Goal: Information Seeking & Learning: Check status

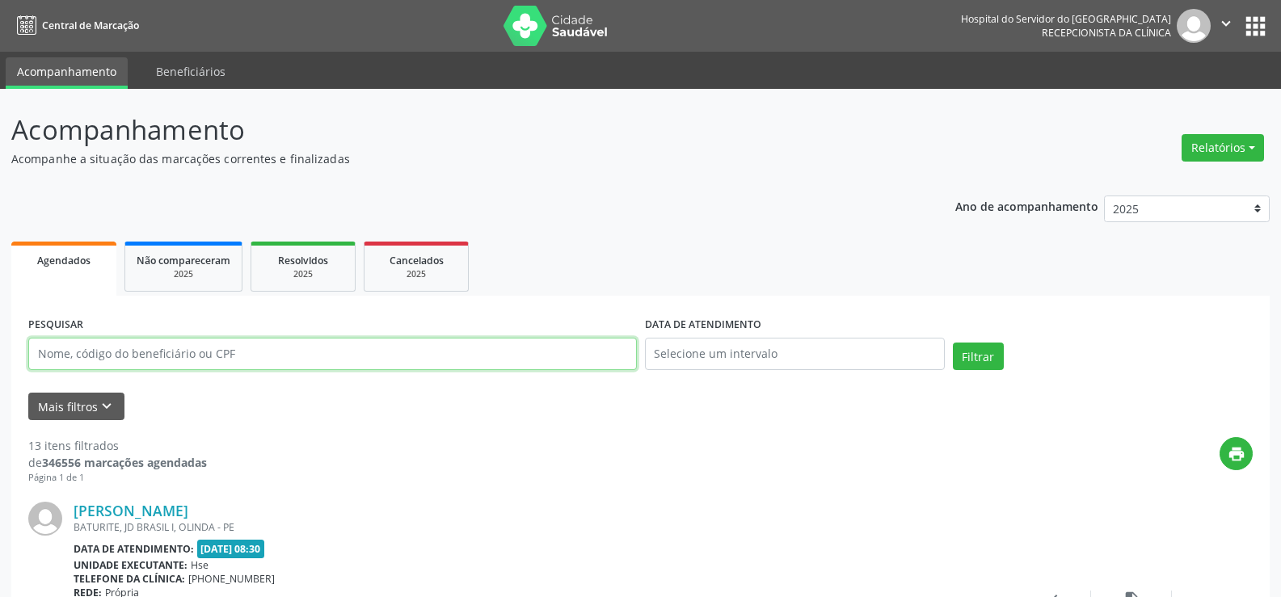
click at [234, 355] on input "text" at bounding box center [332, 354] width 608 height 32
paste input "UBIRATAN [PERSON_NAME]"
type input "UBIRATAN [PERSON_NAME]"
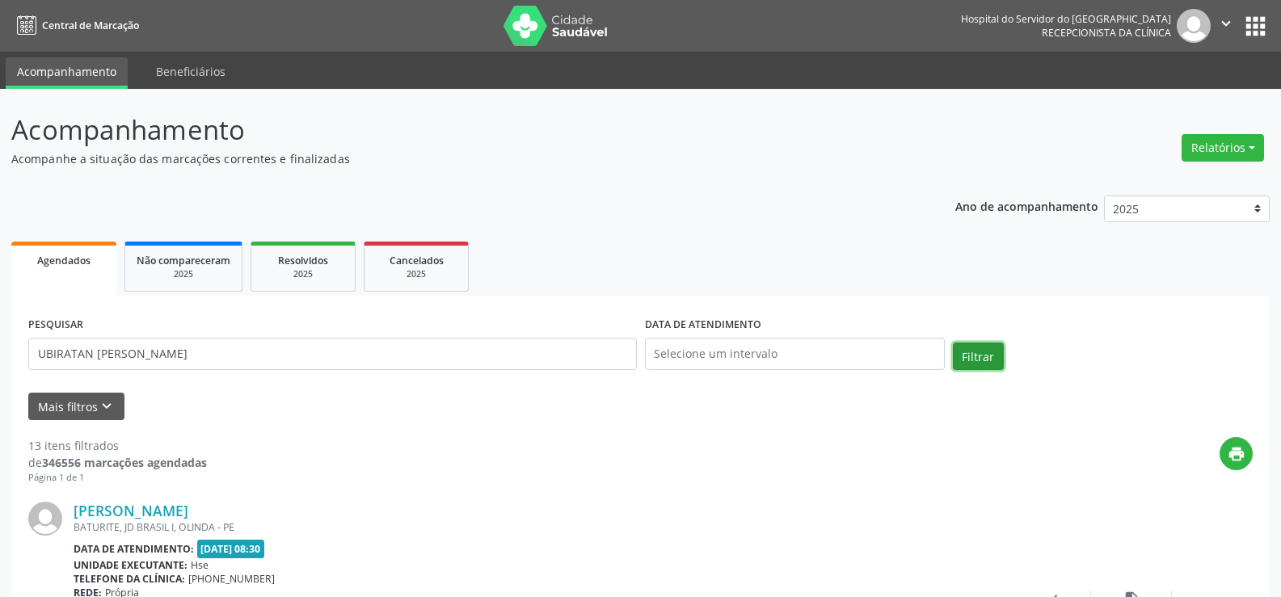
click at [966, 351] on button "Filtrar" at bounding box center [978, 356] width 51 height 27
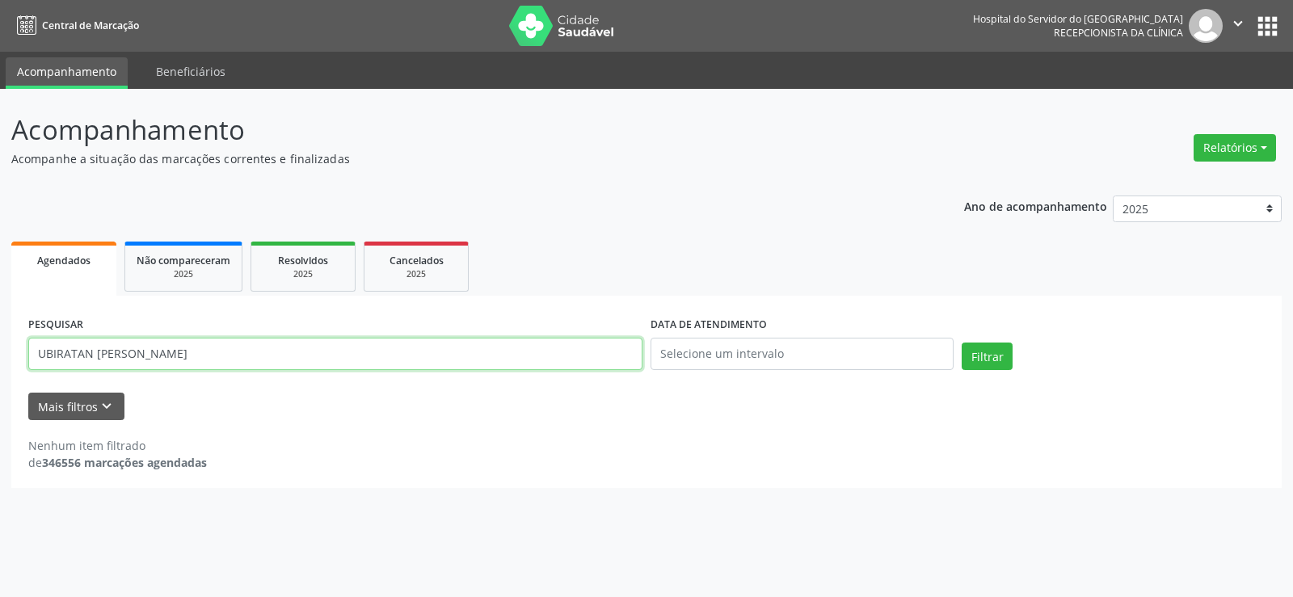
drag, startPoint x: 231, startPoint y: 344, endPoint x: 0, endPoint y: 360, distance: 231.6
click at [0, 360] on div "Acompanhamento Acompanhe a situação das marcações correntes e finalizadas Relat…" at bounding box center [646, 343] width 1293 height 508
click at [1252, 144] on button "Relatórios" at bounding box center [1234, 147] width 82 height 27
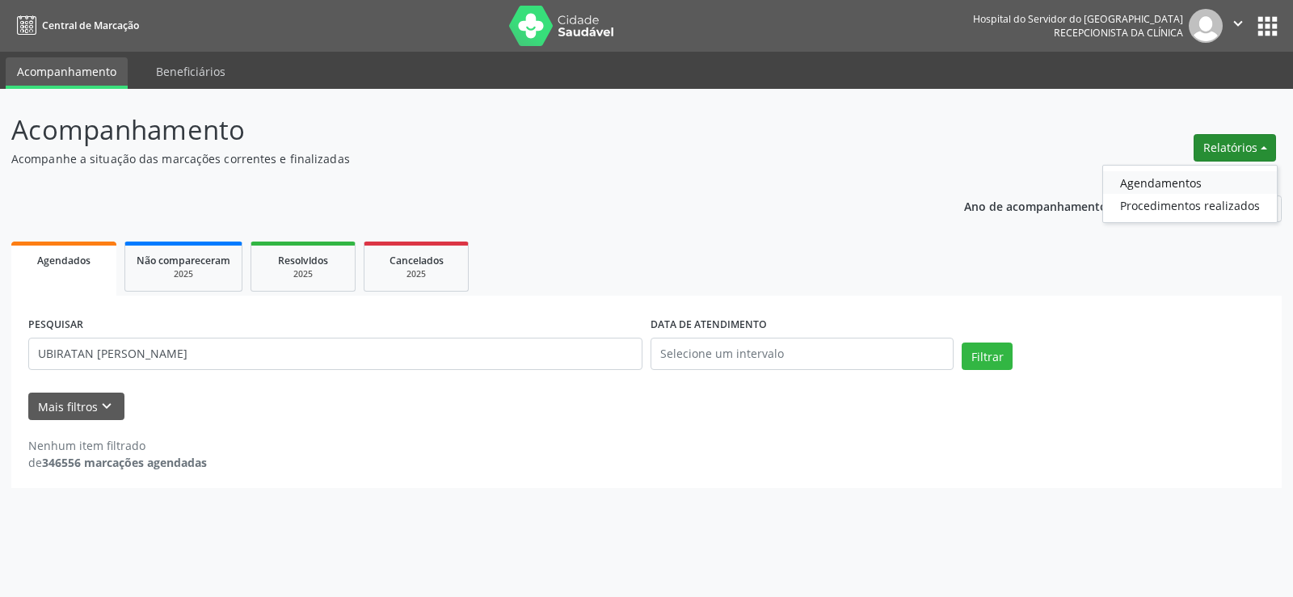
click at [1259, 185] on link "Agendamentos" at bounding box center [1190, 182] width 174 height 23
select select "7"
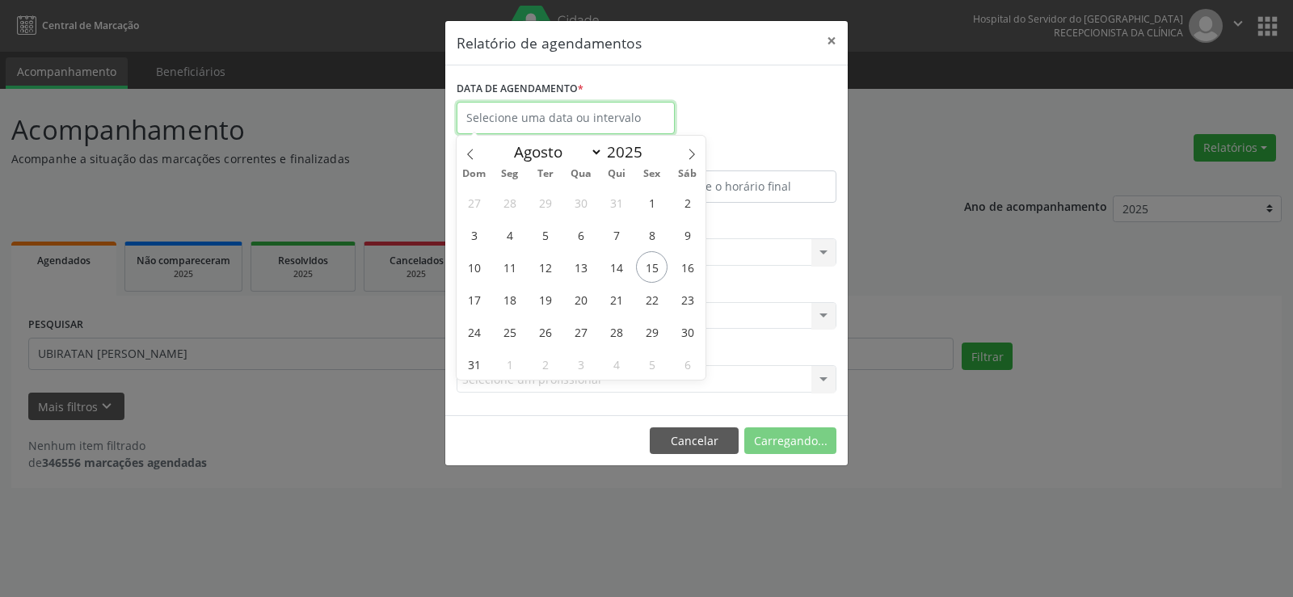
click at [589, 121] on input "text" at bounding box center [565, 118] width 218 height 32
click at [686, 266] on span "16" at bounding box center [687, 267] width 32 height 32
type input "[DATE]"
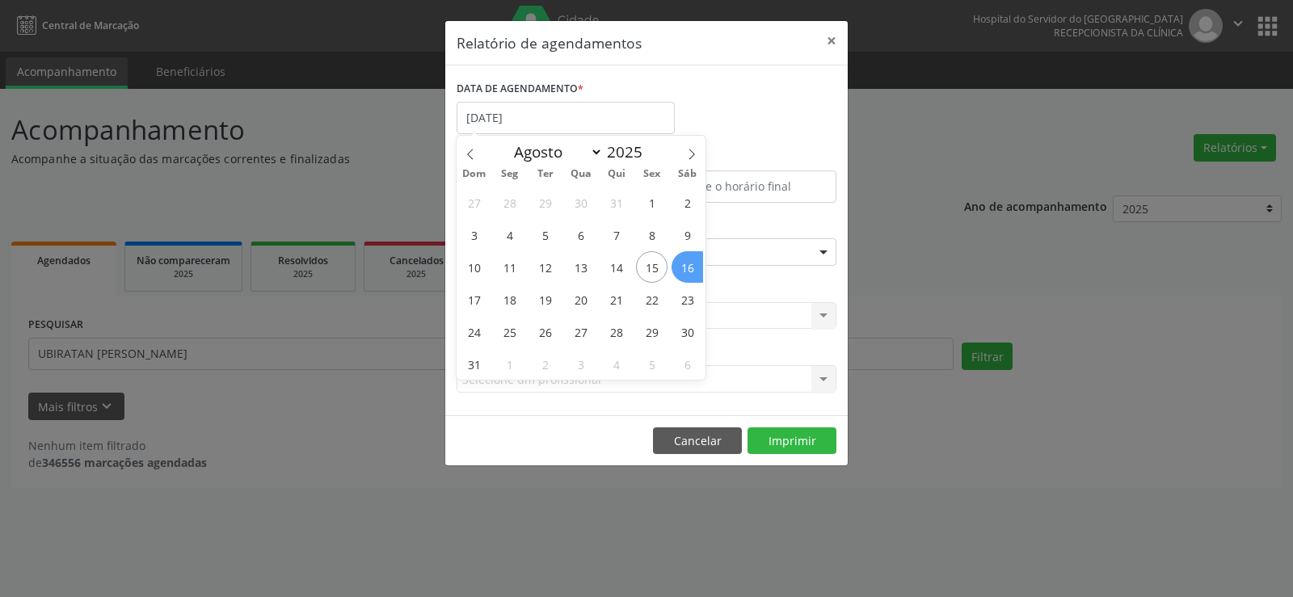
click at [686, 266] on span "16" at bounding box center [687, 267] width 32 height 32
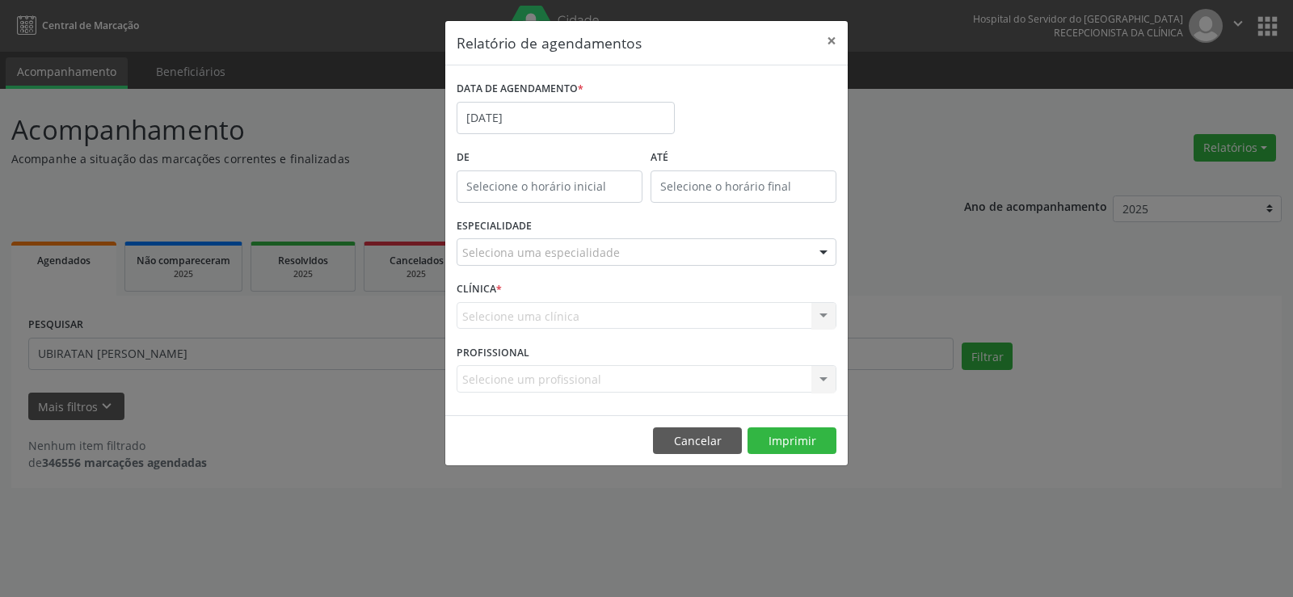
click at [566, 194] on input "text" at bounding box center [549, 186] width 186 height 32
click at [574, 229] on span at bounding box center [572, 229] width 11 height 16
type input "11:00"
type input "11"
click at [574, 229] on span at bounding box center [572, 229] width 11 height 16
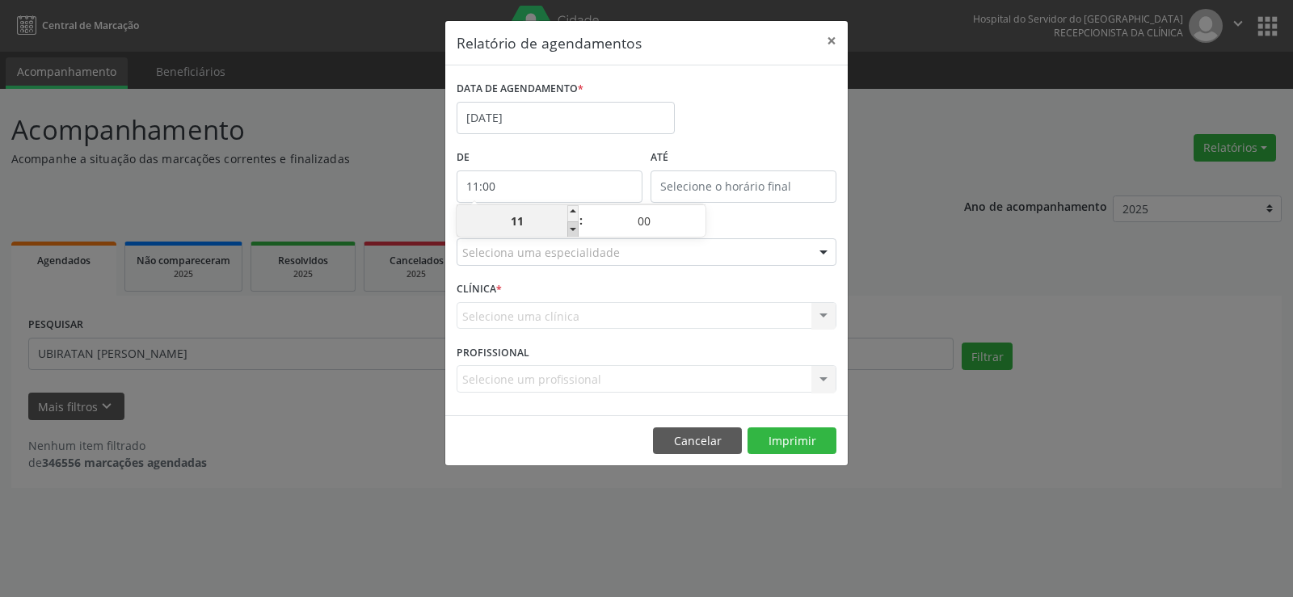
type input "10:00"
type input "10"
click at [574, 229] on span at bounding box center [572, 229] width 11 height 16
type input "09:00"
type input "09"
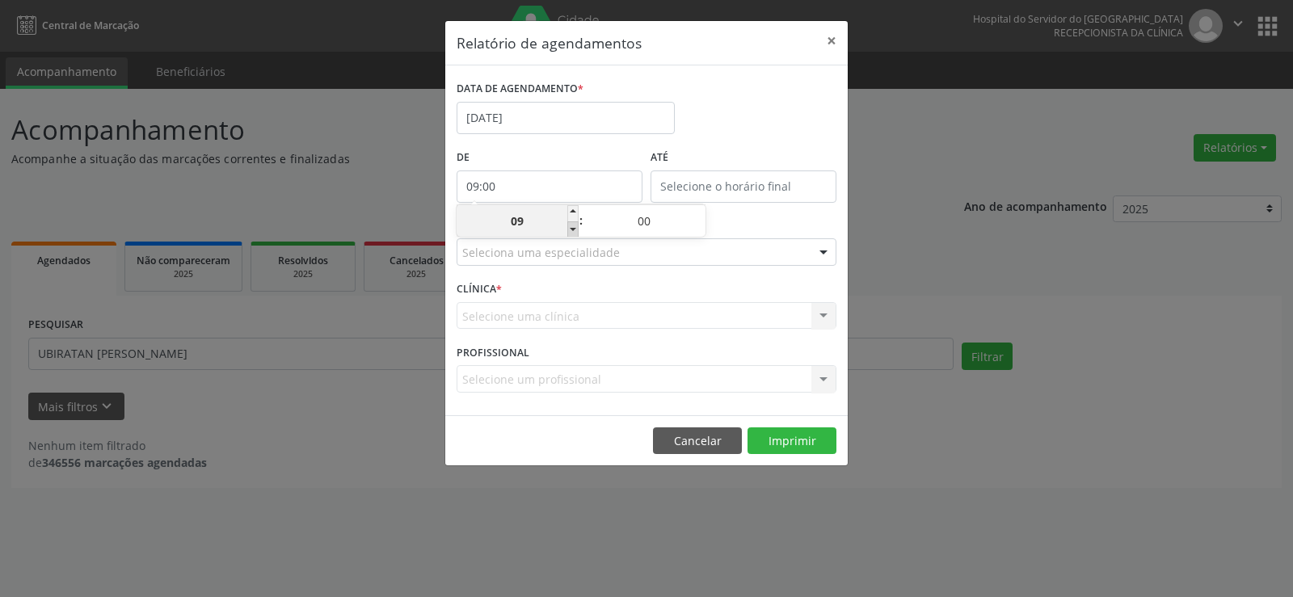
click at [574, 229] on span at bounding box center [572, 229] width 11 height 16
type input "08:00"
type input "08"
click at [574, 229] on span at bounding box center [572, 229] width 11 height 16
type input "07:00"
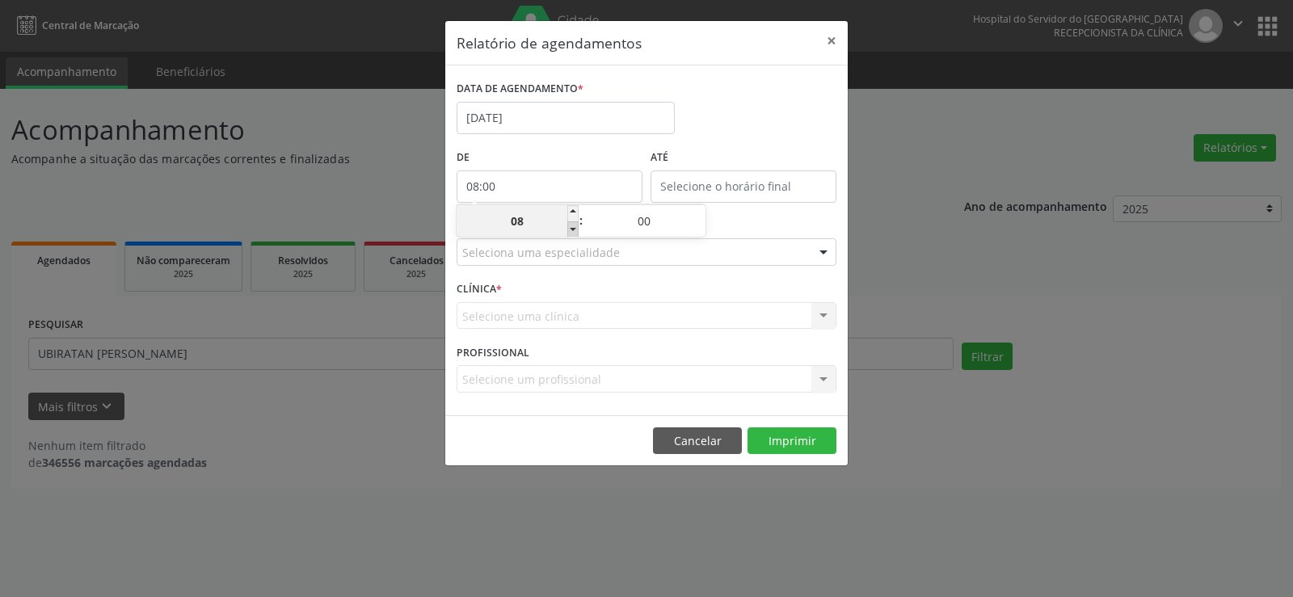
type input "07"
click at [574, 229] on span at bounding box center [572, 229] width 11 height 16
type input "06:00"
type input "06"
click at [574, 229] on span at bounding box center [572, 229] width 11 height 16
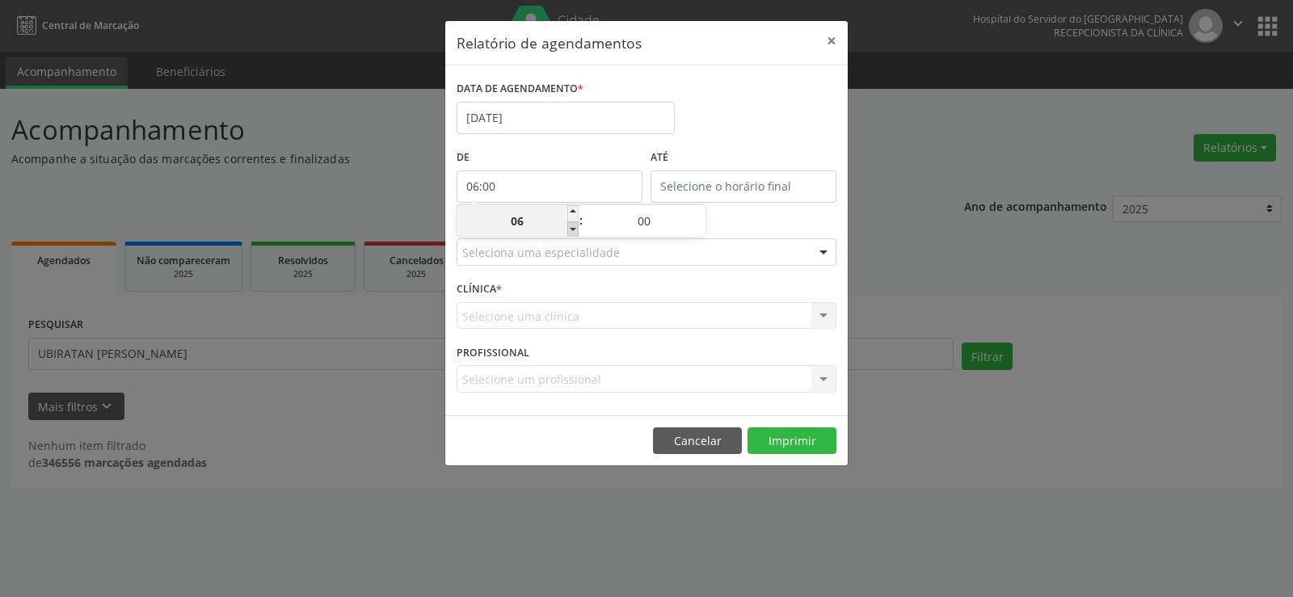
type input "05:00"
type input "05"
click at [574, 229] on span at bounding box center [572, 229] width 11 height 16
type input "04:00"
type input "04"
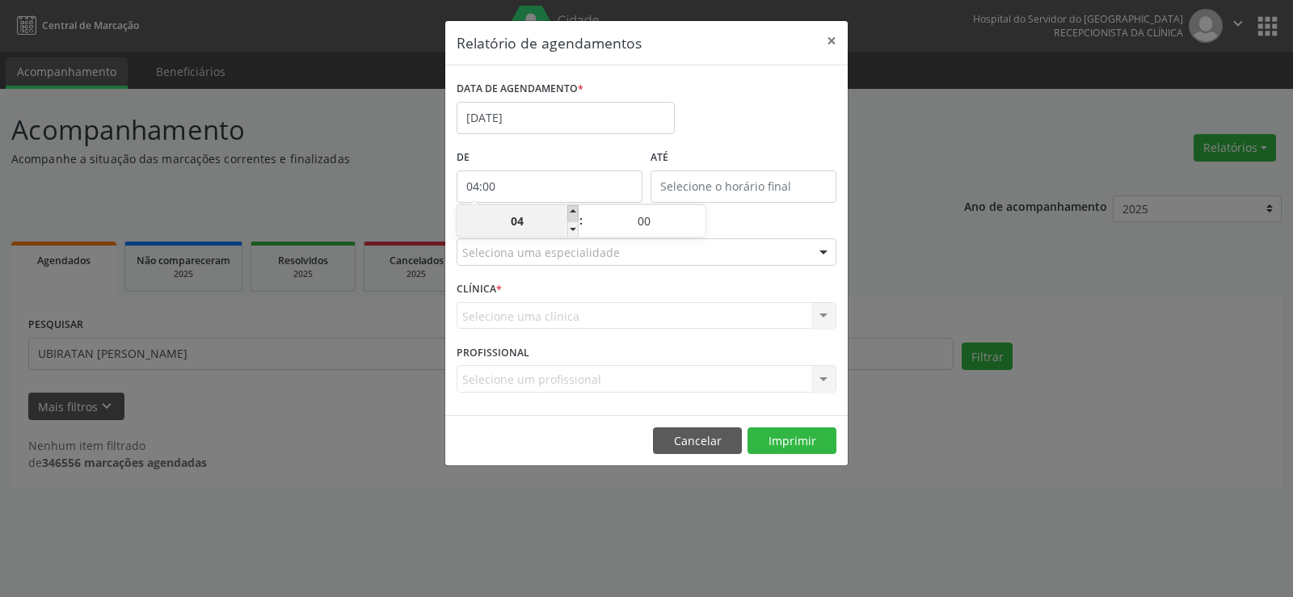
click at [577, 212] on span at bounding box center [572, 213] width 11 height 16
type input "05:00"
type input "05"
click at [691, 187] on input "12:00" at bounding box center [743, 186] width 186 height 32
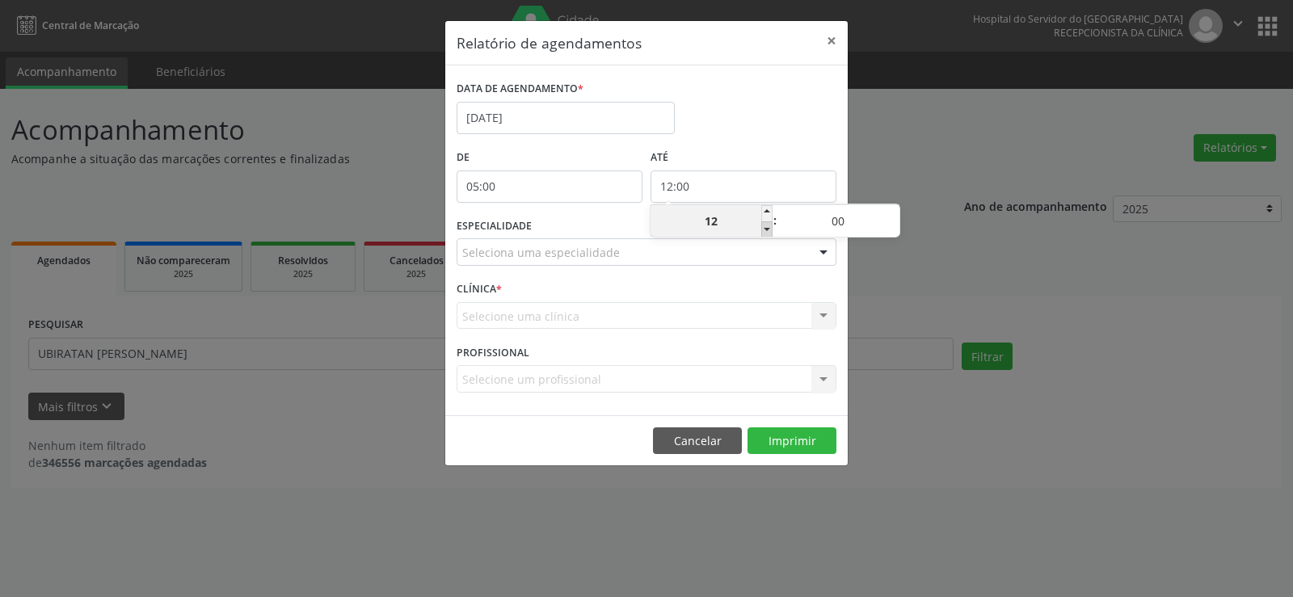
click at [764, 227] on span at bounding box center [766, 229] width 11 height 16
type input "11:00"
type input "11"
click at [764, 227] on span at bounding box center [766, 229] width 11 height 16
type input "10:00"
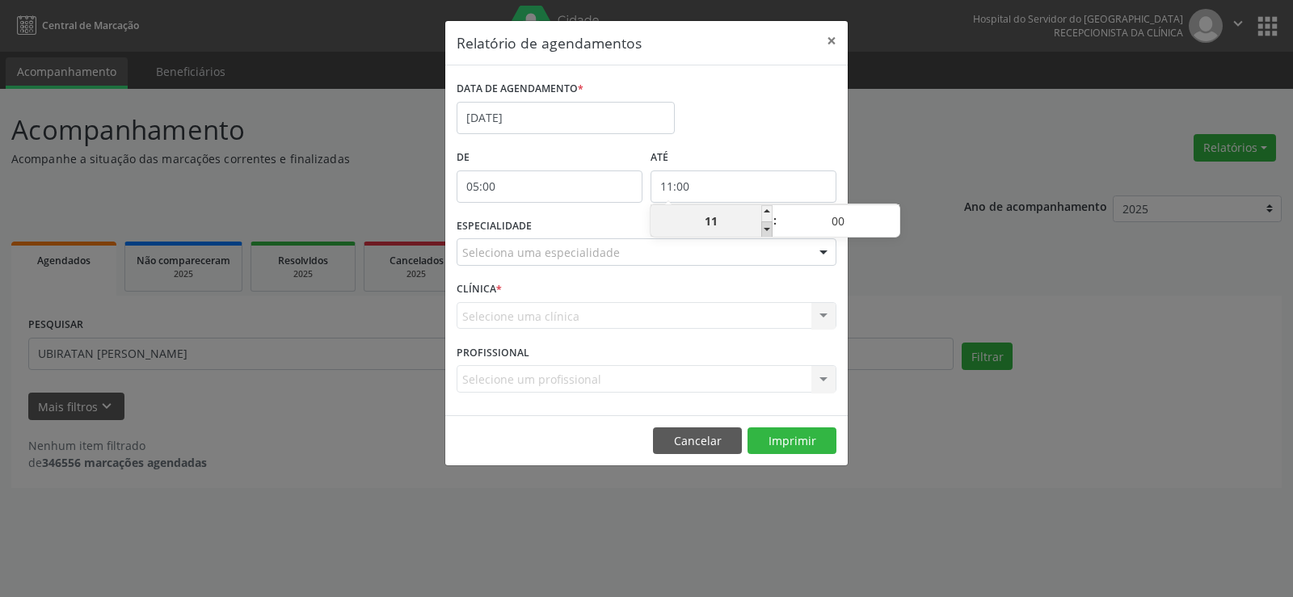
type input "10"
click at [896, 216] on span at bounding box center [893, 213] width 11 height 16
type input "10:05"
type input "05"
click at [896, 216] on span at bounding box center [893, 213] width 11 height 16
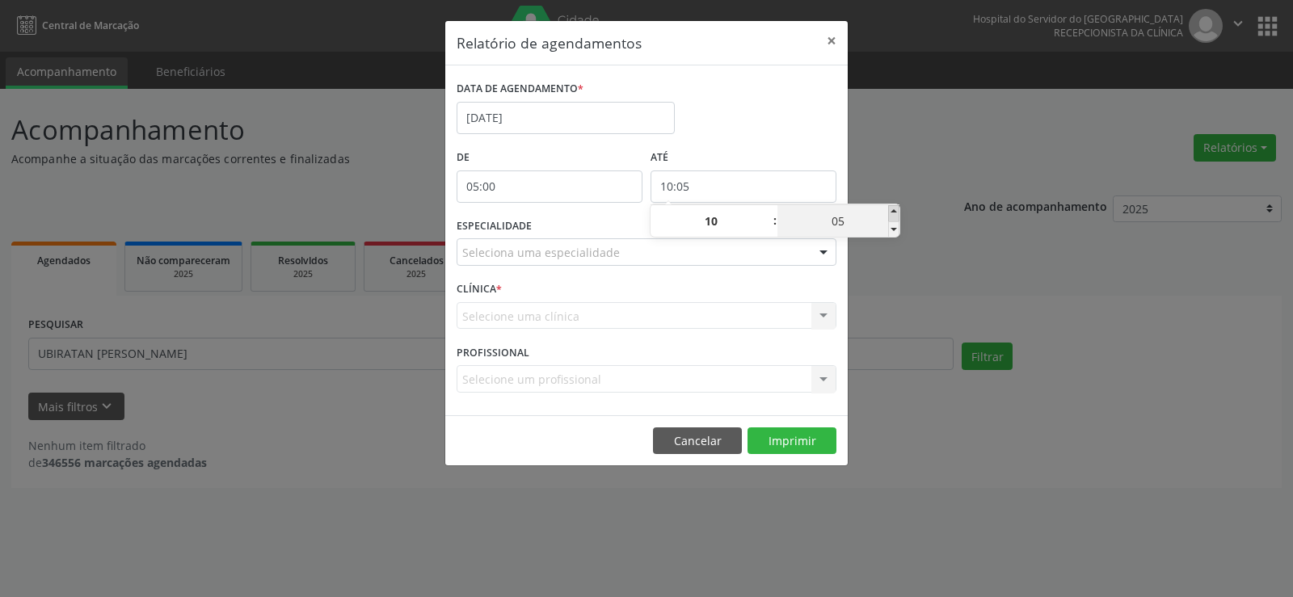
type input "10:10"
type input "10"
click at [896, 216] on span at bounding box center [893, 213] width 11 height 16
type input "10:15"
type input "15"
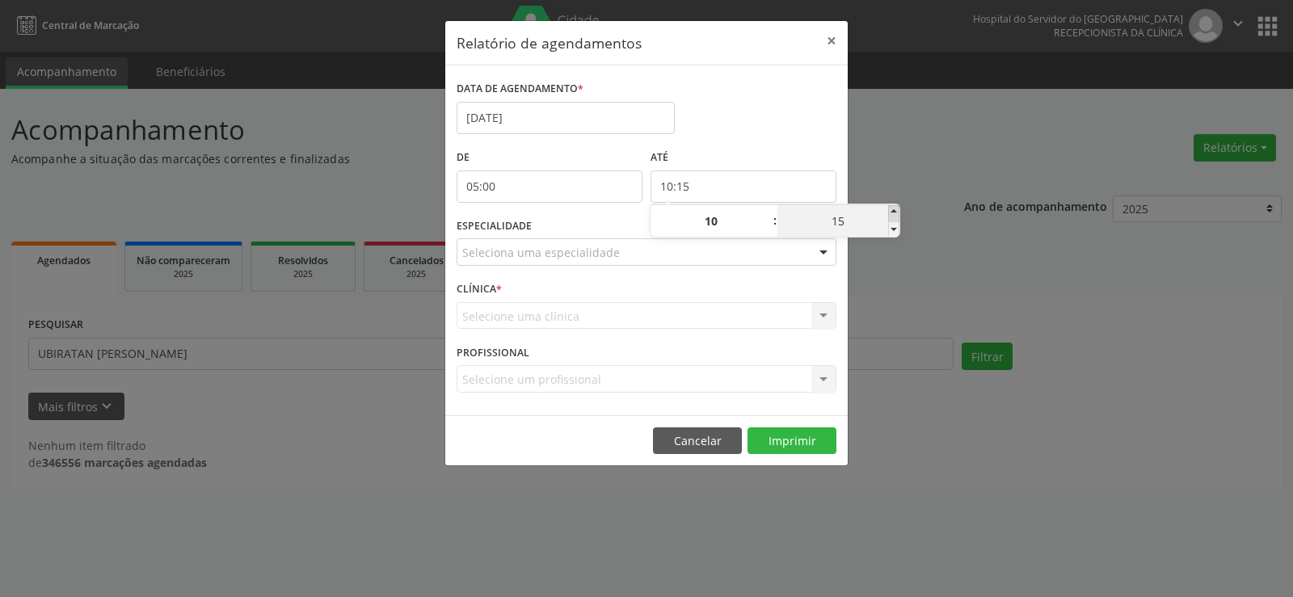
click at [896, 216] on span at bounding box center [893, 213] width 11 height 16
type input "10:20"
type input "20"
click at [896, 216] on span at bounding box center [893, 213] width 11 height 16
type input "10:25"
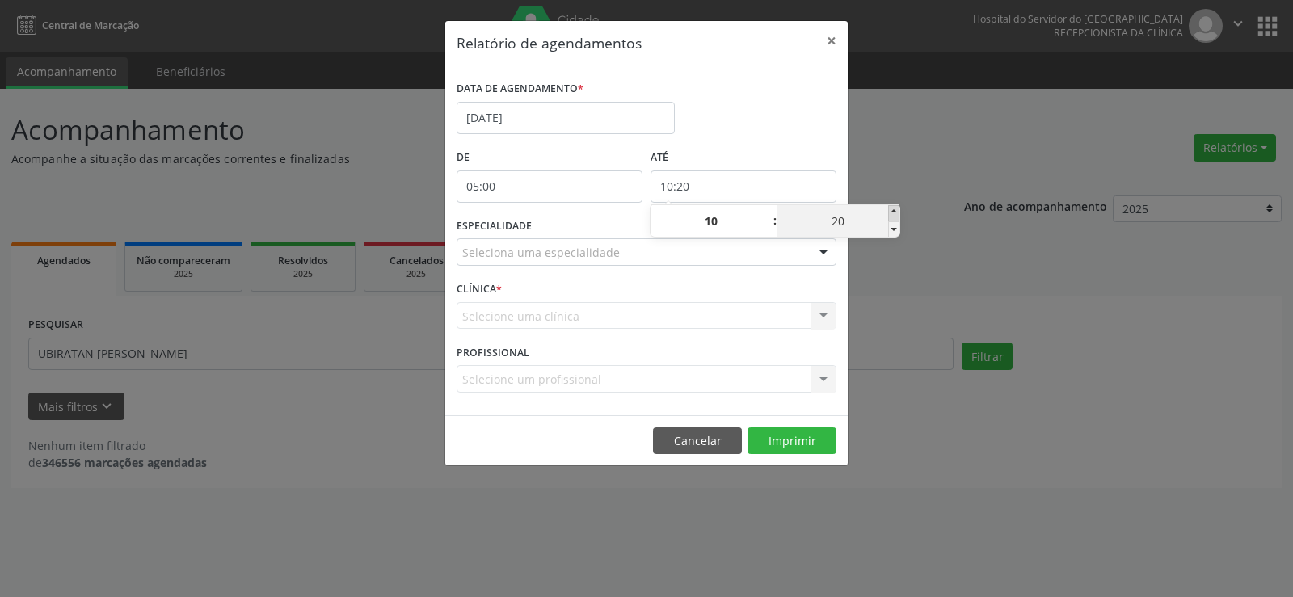
type input "25"
click at [896, 216] on span at bounding box center [893, 213] width 11 height 16
type input "10:30"
type input "30"
click at [896, 216] on span at bounding box center [893, 213] width 11 height 16
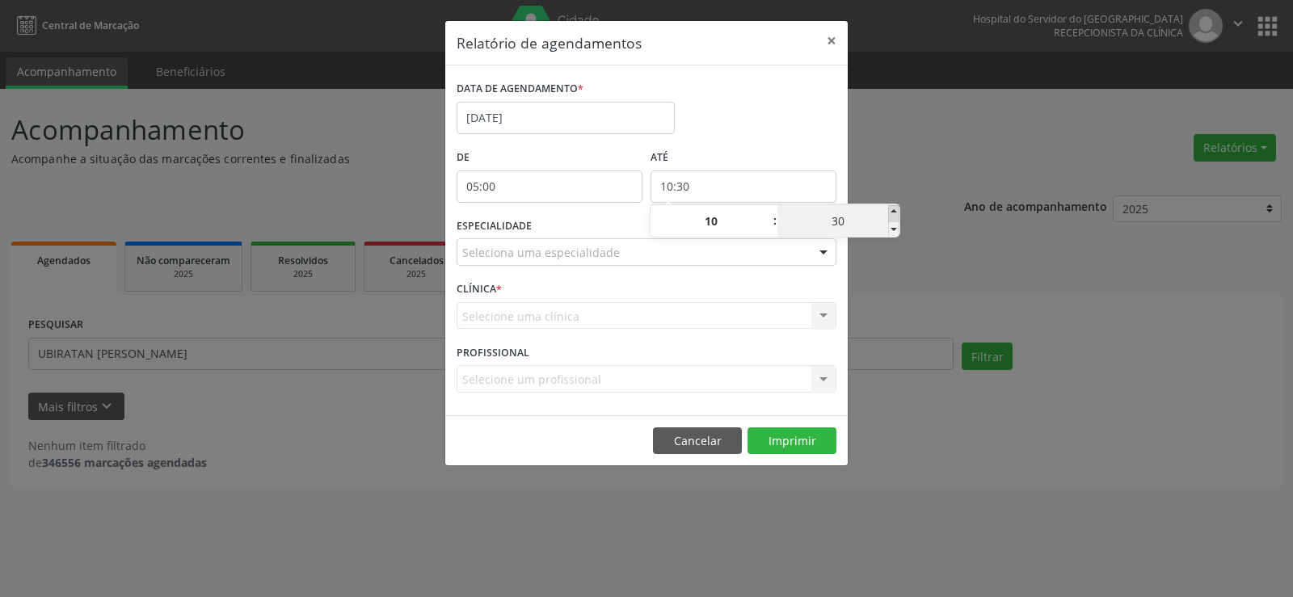
type input "10:35"
type input "35"
click at [896, 216] on span at bounding box center [893, 213] width 11 height 16
type input "10:40"
type input "40"
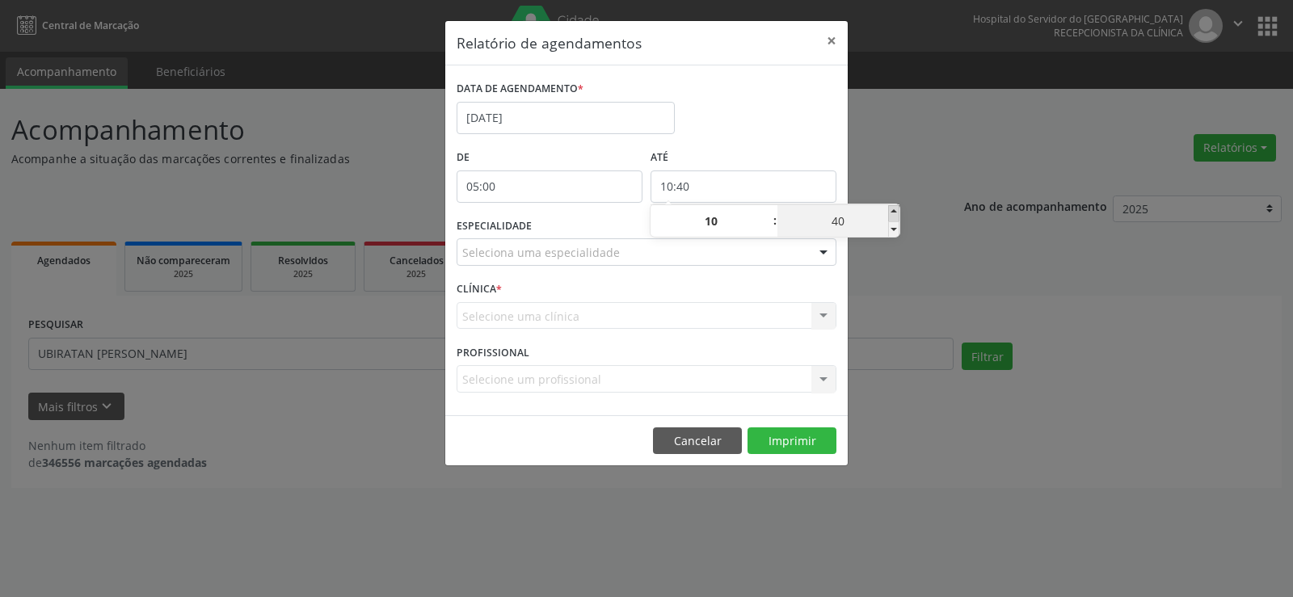
click at [896, 216] on span at bounding box center [893, 213] width 11 height 16
type input "10:45"
type input "45"
click at [896, 216] on span at bounding box center [893, 213] width 11 height 16
type input "10:50"
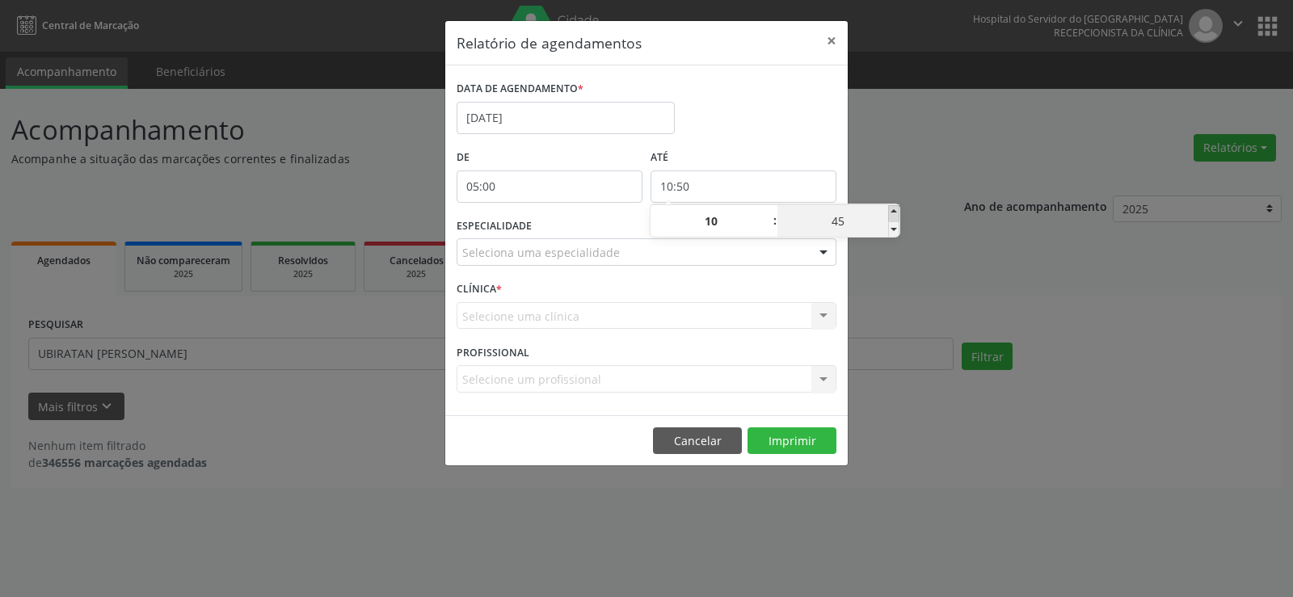
type input "50"
click at [896, 216] on span at bounding box center [893, 213] width 11 height 16
type input "10:55"
type input "55"
click at [905, 178] on div "Relatório de agendamentos × DATA DE AGENDAMENTO * [DATE] De 05:00 ATÉ 10:55 ESP…" at bounding box center [646, 298] width 1293 height 597
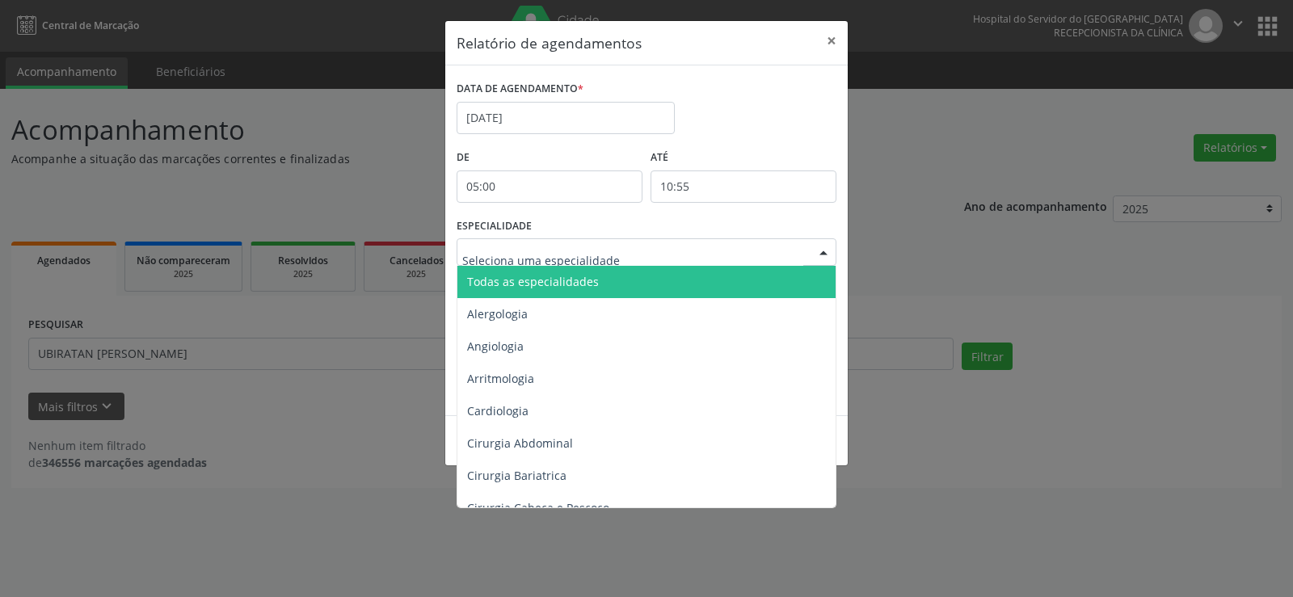
click at [820, 254] on div at bounding box center [823, 252] width 24 height 27
click at [800, 271] on span "Todas as especialidades" at bounding box center [647, 282] width 381 height 32
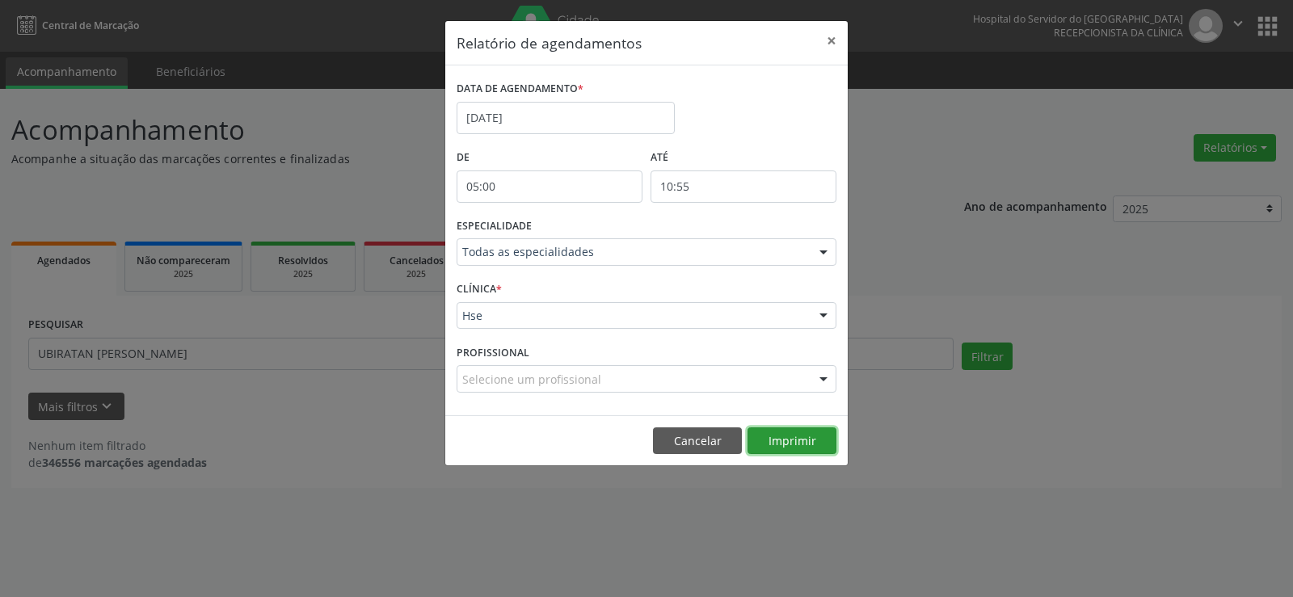
click at [777, 429] on button "Imprimir" at bounding box center [791, 440] width 89 height 27
click at [827, 40] on button "×" at bounding box center [831, 41] width 32 height 40
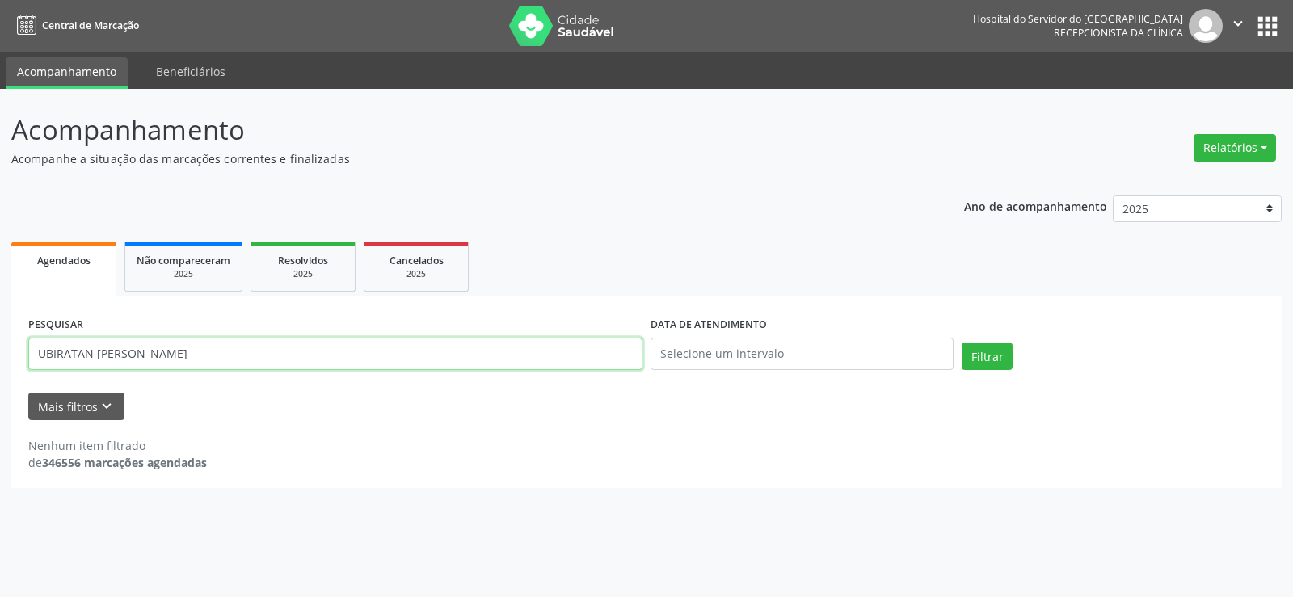
drag, startPoint x: 213, startPoint y: 361, endPoint x: 0, endPoint y: 363, distance: 213.3
click at [0, 363] on div "Acompanhamento Acompanhe a situação das marcações correntes e finalizadas Relat…" at bounding box center [646, 343] width 1293 height 508
click at [961, 343] on button "Filtrar" at bounding box center [986, 356] width 51 height 27
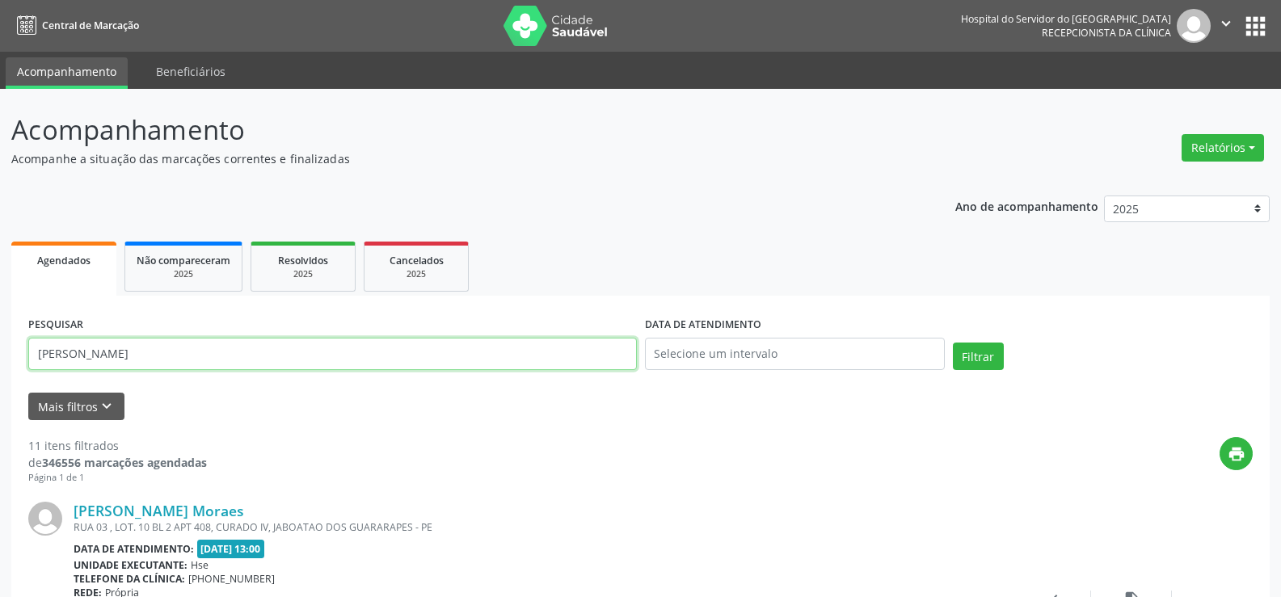
click at [112, 354] on input "[PERSON_NAME]" at bounding box center [332, 354] width 608 height 32
click at [953, 343] on button "Filtrar" at bounding box center [978, 356] width 51 height 27
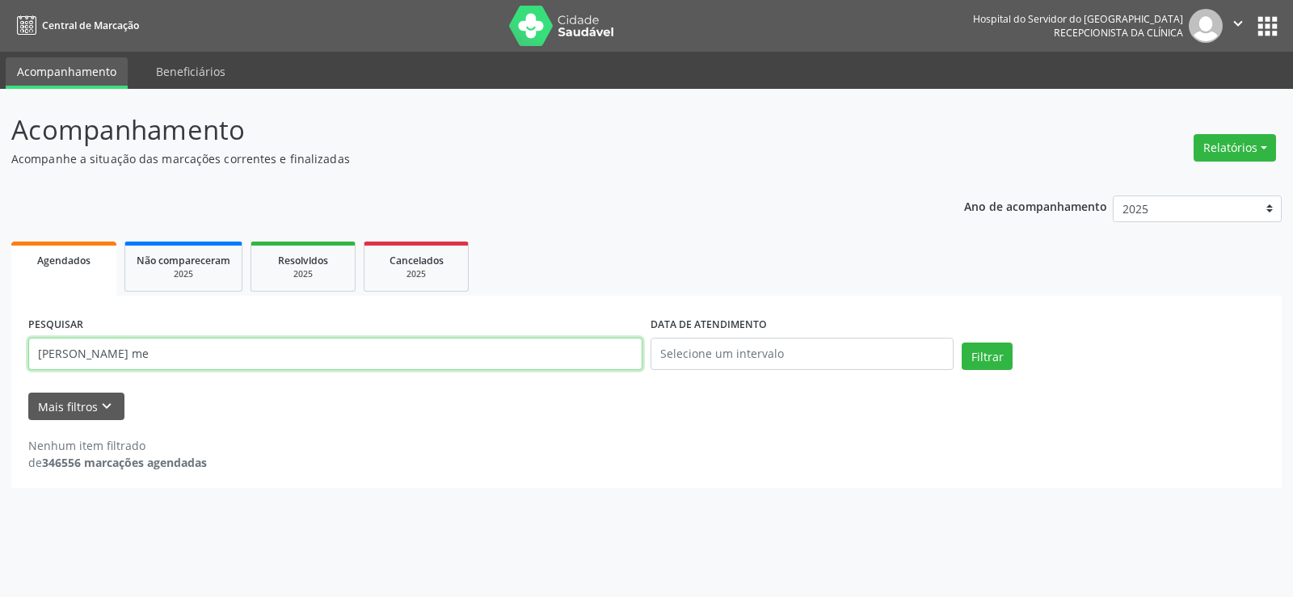
drag, startPoint x: 124, startPoint y: 352, endPoint x: 0, endPoint y: 356, distance: 124.5
click at [0, 356] on div "Acompanhamento Acompanhe a situação das marcações correntes e finalizadas Relat…" at bounding box center [646, 343] width 1293 height 508
paste input "[PERSON_NAME]"
click at [33, 351] on input "[PERSON_NAME]" at bounding box center [335, 354] width 614 height 32
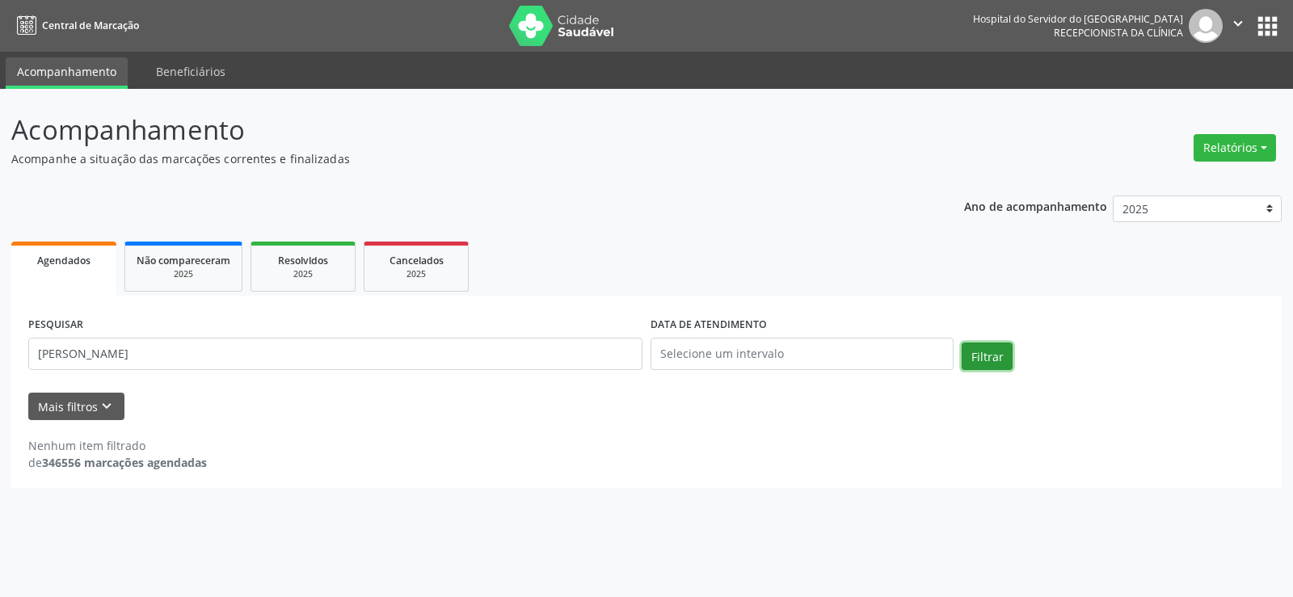
click at [977, 360] on button "Filtrar" at bounding box center [986, 356] width 51 height 27
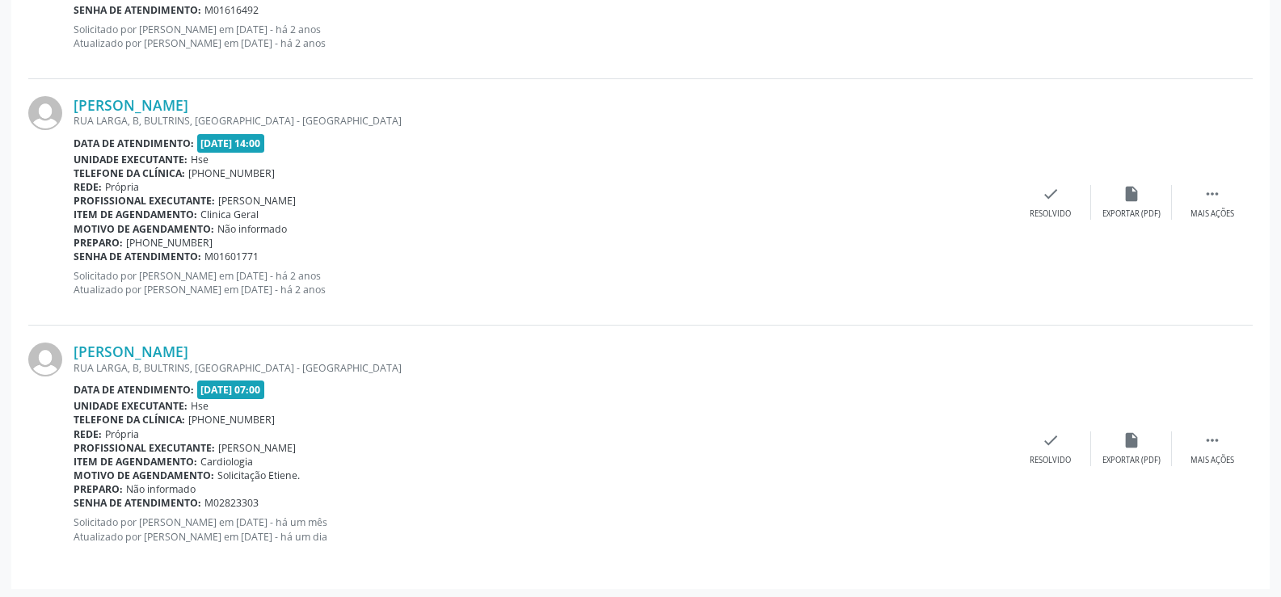
scroll to position [902, 0]
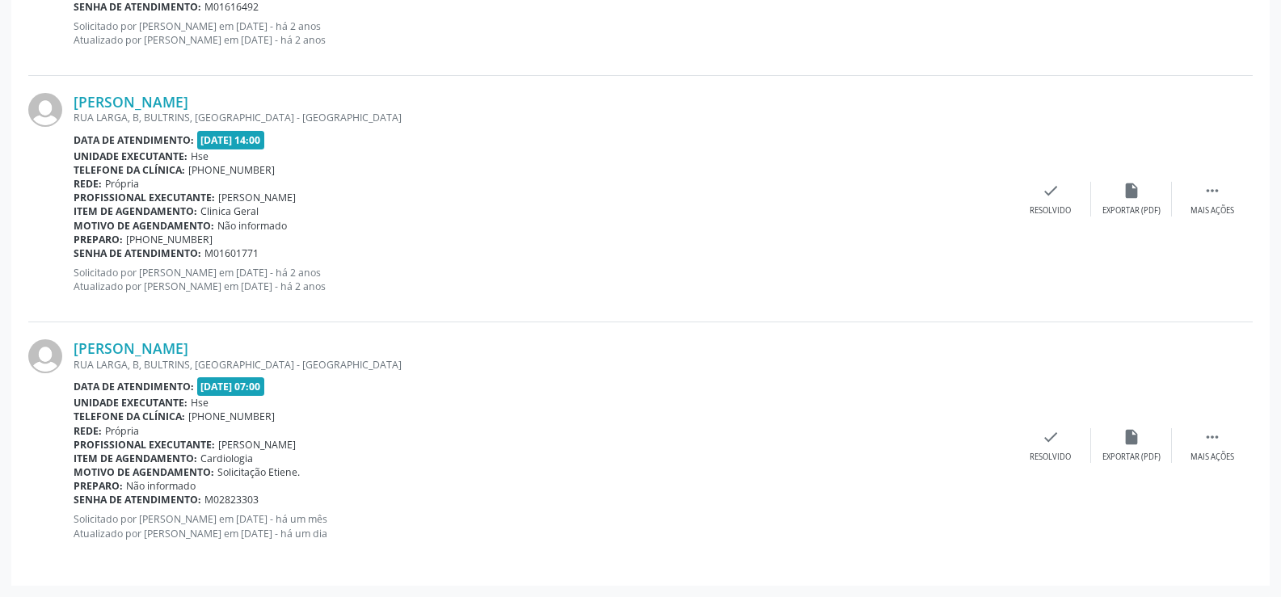
drag, startPoint x: 227, startPoint y: 347, endPoint x: 71, endPoint y: 351, distance: 156.0
click at [71, 351] on div "[PERSON_NAME] [GEOGRAPHIC_DATA], B, [GEOGRAPHIC_DATA], [GEOGRAPHIC_DATA] - [GEO…" at bounding box center [640, 445] width 1224 height 246
copy div "[PERSON_NAME]"
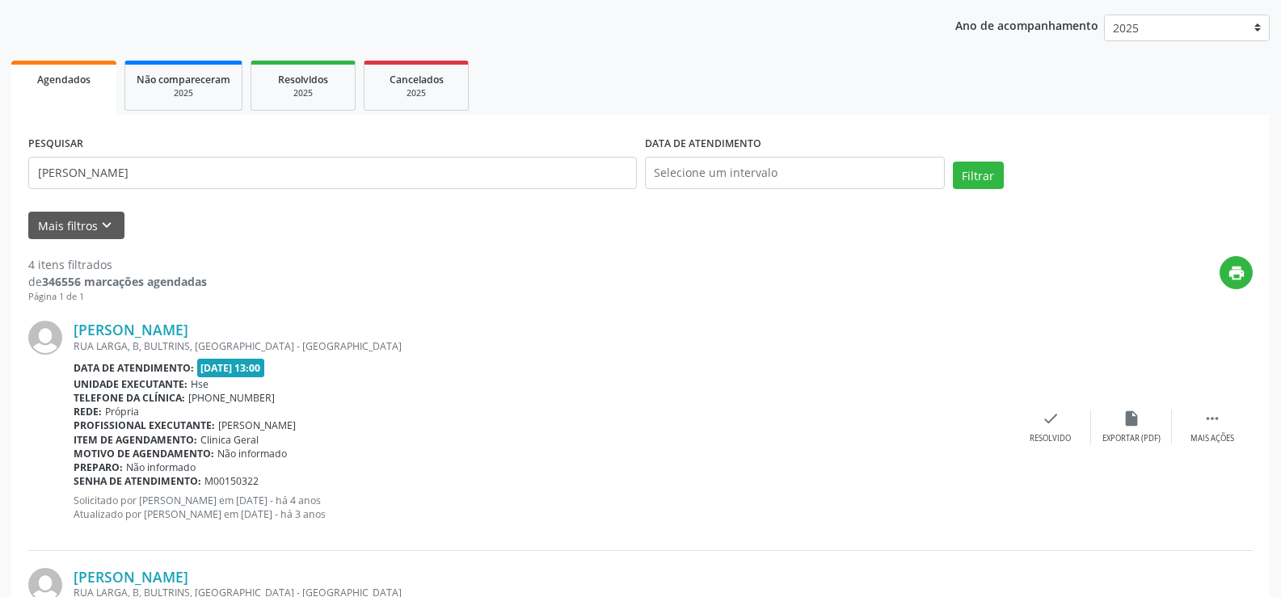
scroll to position [14, 0]
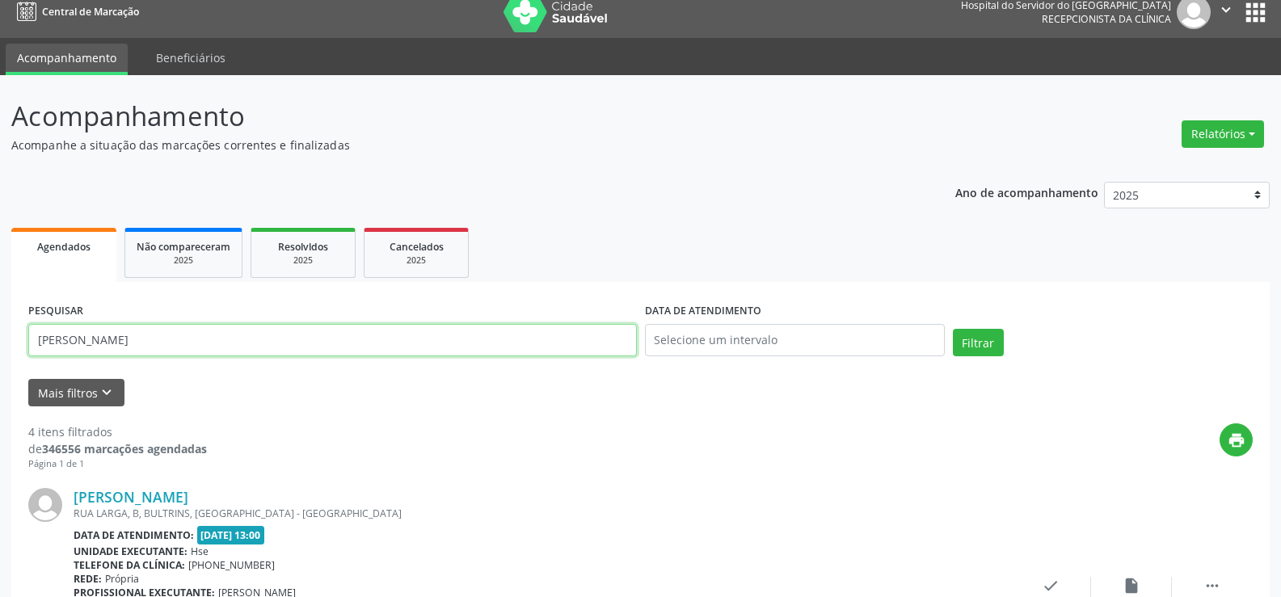
drag, startPoint x: 193, startPoint y: 340, endPoint x: 0, endPoint y: 314, distance: 194.8
paste input "[PERSON_NAME]"
type input "[PERSON_NAME]"
click at [978, 345] on button "Filtrar" at bounding box center [978, 342] width 51 height 27
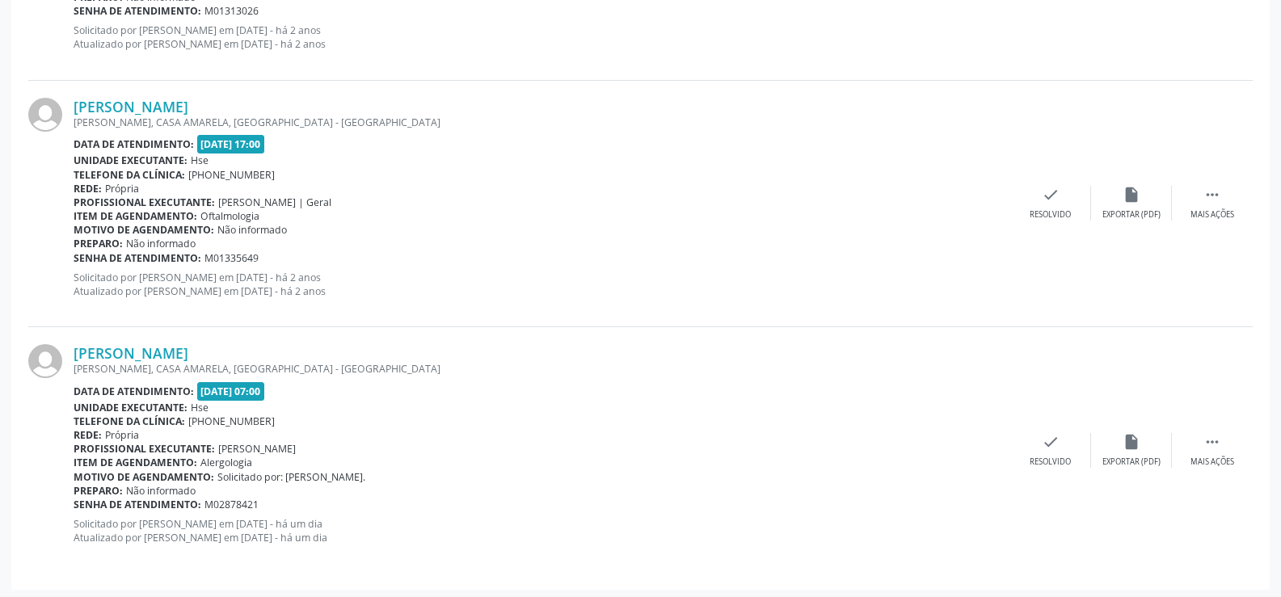
scroll to position [655, 0]
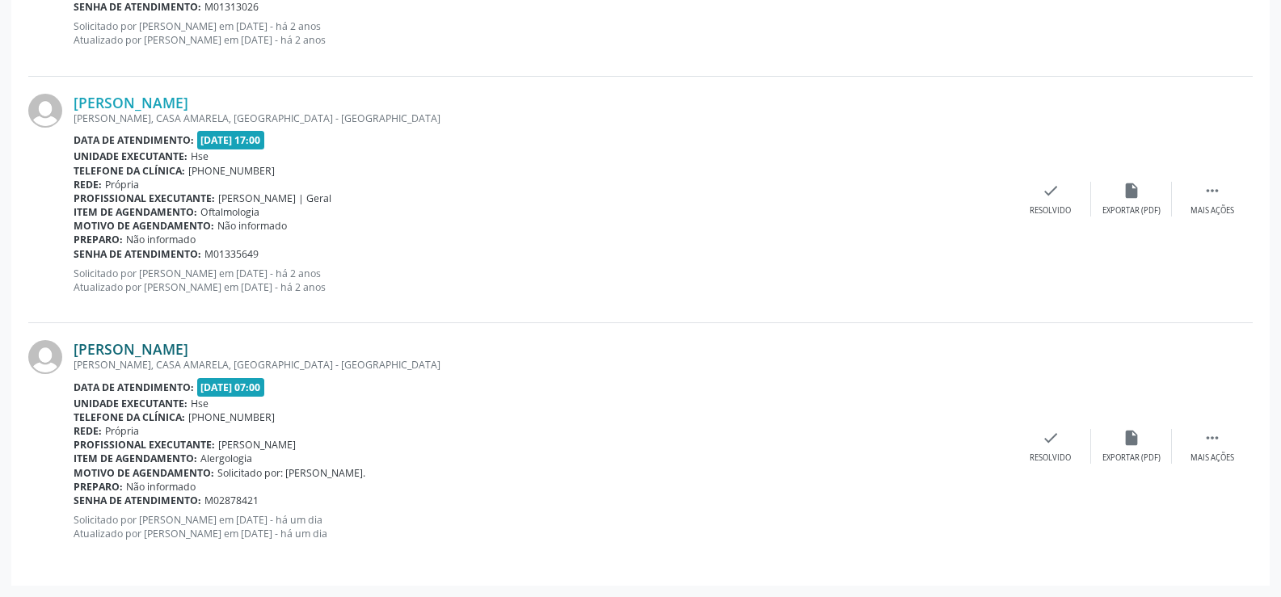
drag, startPoint x: 327, startPoint y: 346, endPoint x: 74, endPoint y: 357, distance: 254.0
click at [74, 357] on div "[PERSON_NAME]" at bounding box center [542, 349] width 936 height 18
copy link "[PERSON_NAME]"
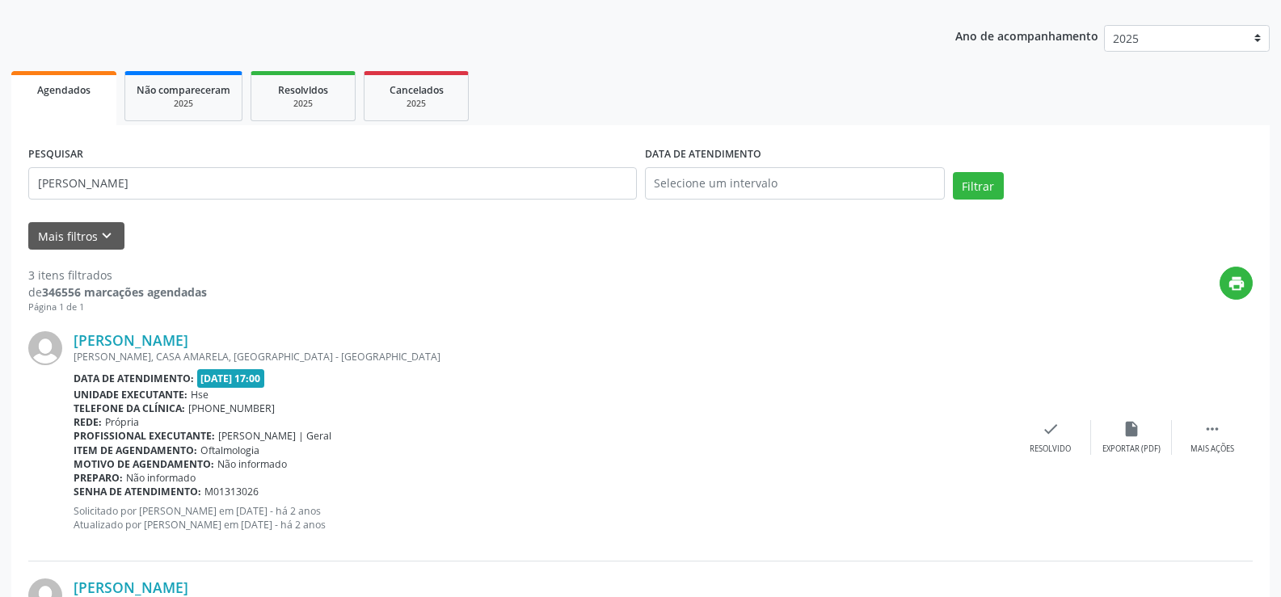
scroll to position [0, 0]
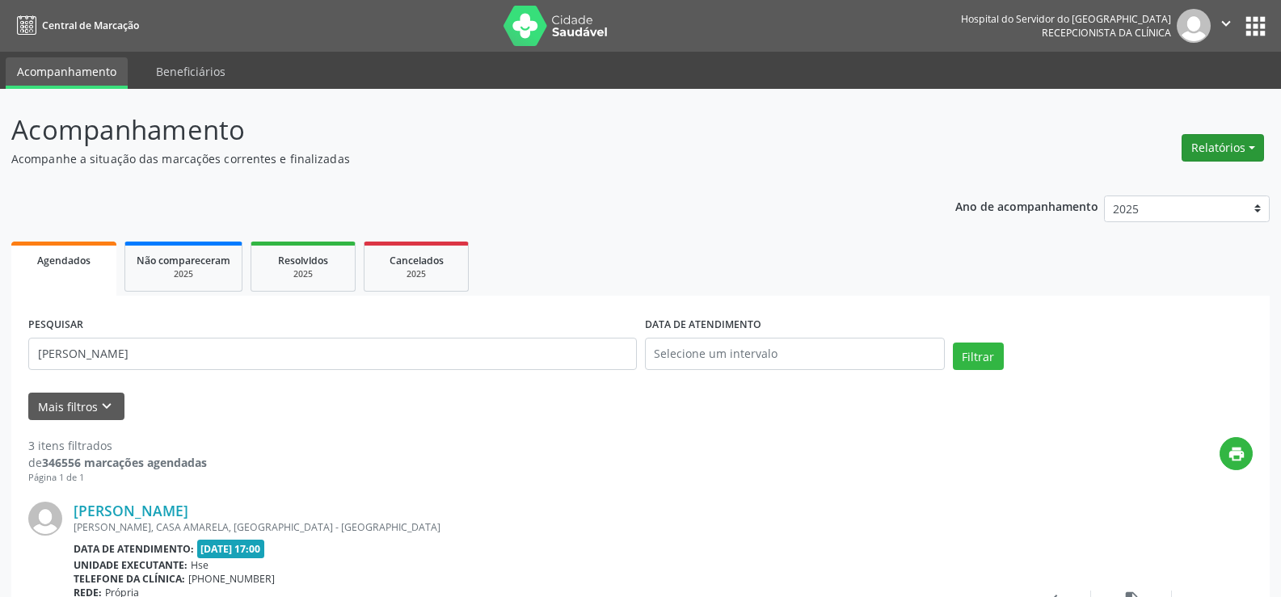
click at [1231, 153] on button "Relatórios" at bounding box center [1222, 147] width 82 height 27
click at [1220, 181] on link "Agendamentos" at bounding box center [1178, 182] width 174 height 23
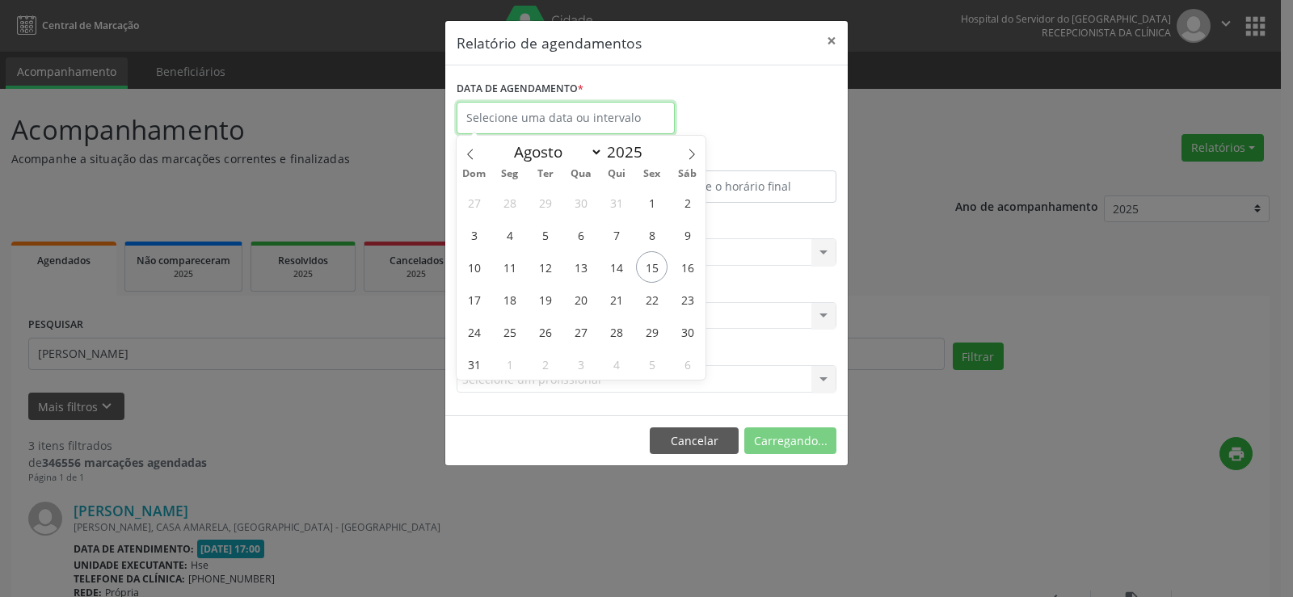
click at [535, 111] on input "text" at bounding box center [565, 118] width 218 height 32
drag, startPoint x: 828, startPoint y: 41, endPoint x: 795, endPoint y: 36, distance: 33.5
click at [828, 41] on button "×" at bounding box center [831, 41] width 32 height 40
